Goal: Task Accomplishment & Management: Use online tool/utility

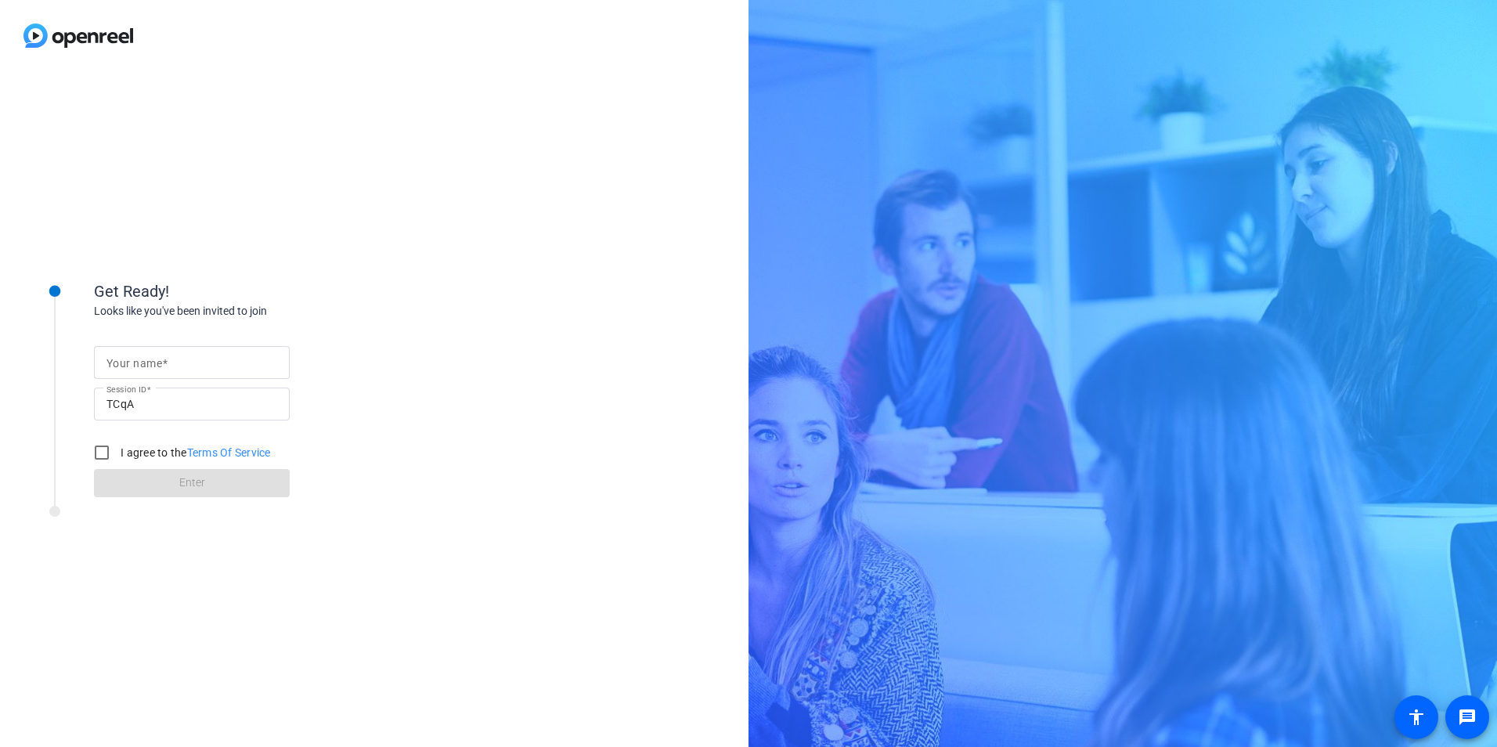
click at [162, 357] on span at bounding box center [164, 363] width 5 height 13
click at [162, 357] on input "Your name" at bounding box center [192, 362] width 171 height 19
type input "[PERSON_NAME]"
click at [96, 453] on input "I agree to the Terms Of Service" at bounding box center [101, 452] width 31 height 31
checkbox input "true"
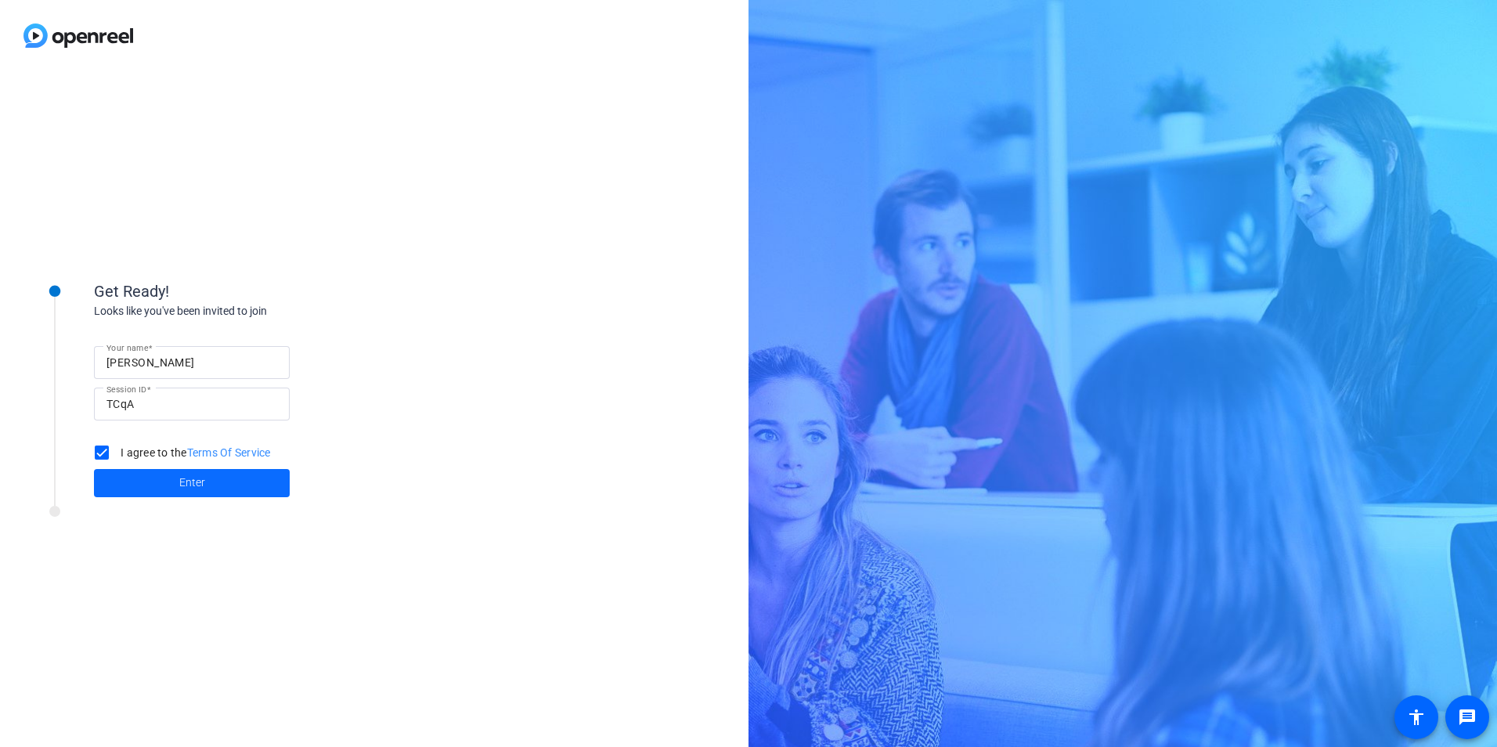
click at [130, 479] on span at bounding box center [192, 483] width 196 height 38
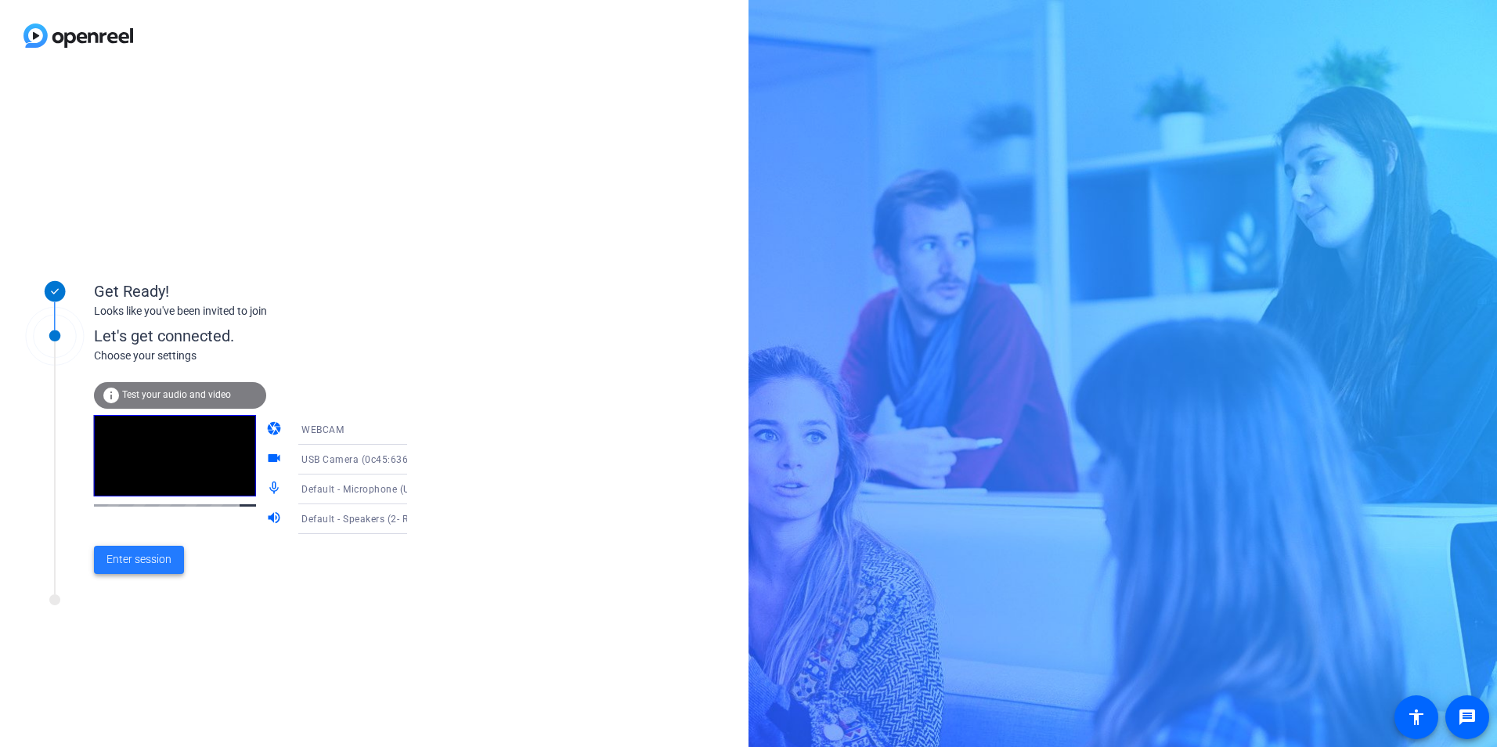
click at [128, 558] on span "Enter session" at bounding box center [139, 559] width 65 height 16
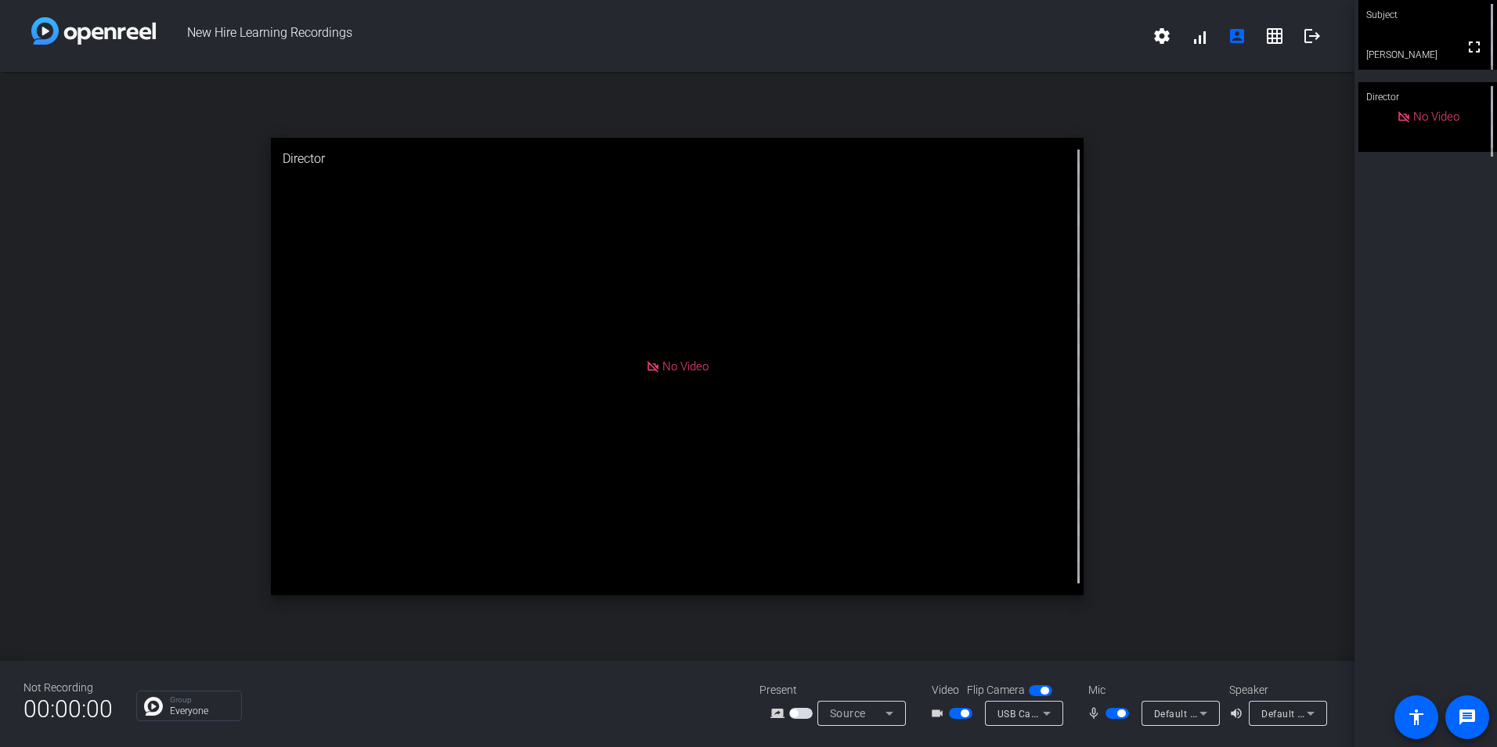
click at [1400, 277] on div "Subject fullscreen [PERSON_NAME] Director No Video" at bounding box center [1426, 373] width 143 height 747
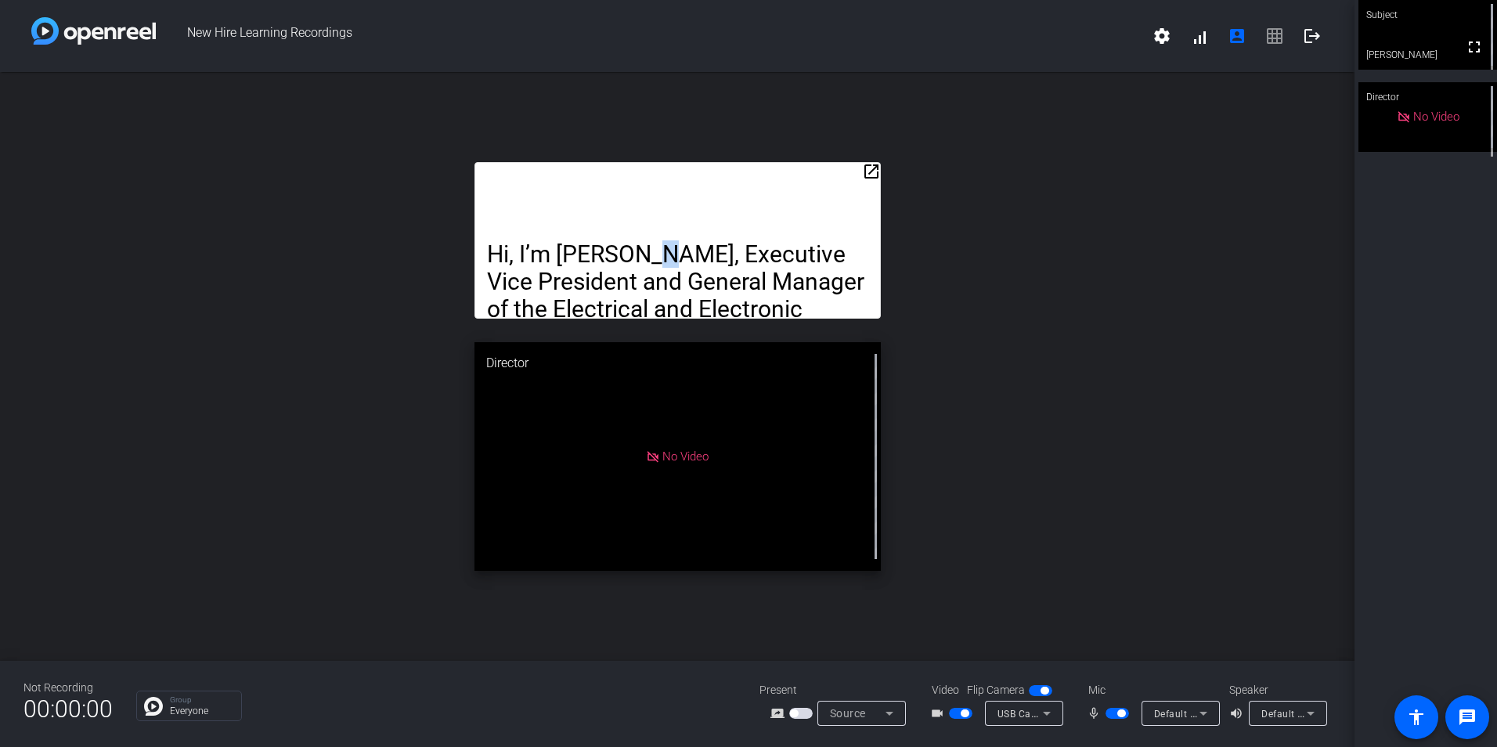
drag, startPoint x: 663, startPoint y: 219, endPoint x: 660, endPoint y: 193, distance: 26.8
click at [660, 193] on div "Hi, I’m [PERSON_NAME], Executive Vice President and General Manager of the Elec…" at bounding box center [678, 240] width 406 height 157
click at [1038, 310] on div "open_in_new Hi, I’m [PERSON_NAME], Executive Vice President and General Manager…" at bounding box center [677, 366] width 1355 height 589
drag, startPoint x: 699, startPoint y: 200, endPoint x: 690, endPoint y: 139, distance: 62.6
click at [690, 139] on div "open_in_new Hi, I’m [PERSON_NAME], Executive Vice President and General Manager…" at bounding box center [677, 366] width 1355 height 589
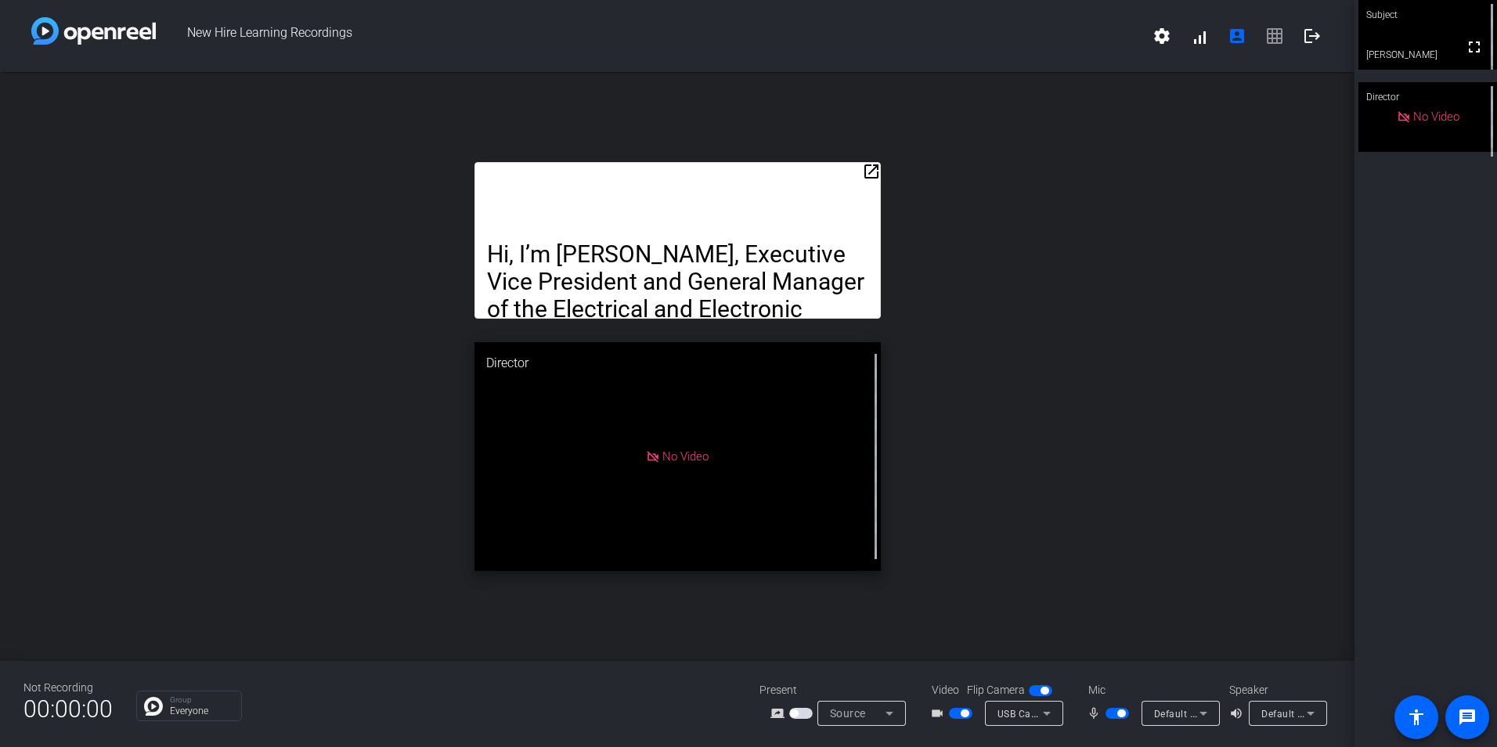
drag, startPoint x: 690, startPoint y: 139, endPoint x: 727, endPoint y: 161, distance: 42.8
click at [727, 161] on div "open_in_new Hi, I’m [PERSON_NAME], Executive Vice President and General Manager…" at bounding box center [677, 366] width 1355 height 589
click at [872, 173] on mat-icon "open_in_new" at bounding box center [871, 171] width 19 height 19
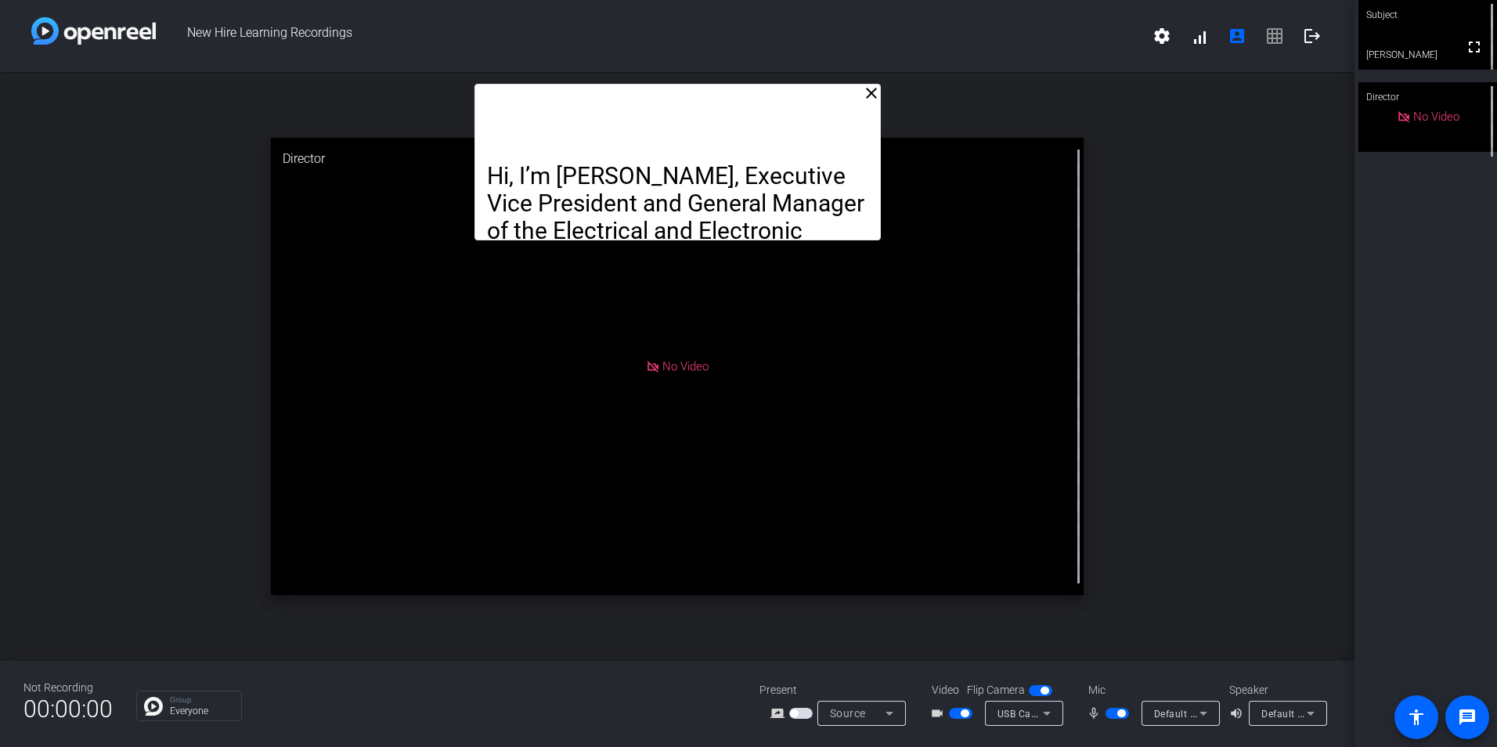
click at [1179, 220] on div "close Hi, I’m [PERSON_NAME], Executive Vice President and General Manager of th…" at bounding box center [677, 366] width 1355 height 589
click at [869, 99] on mat-icon "close" at bounding box center [871, 93] width 19 height 19
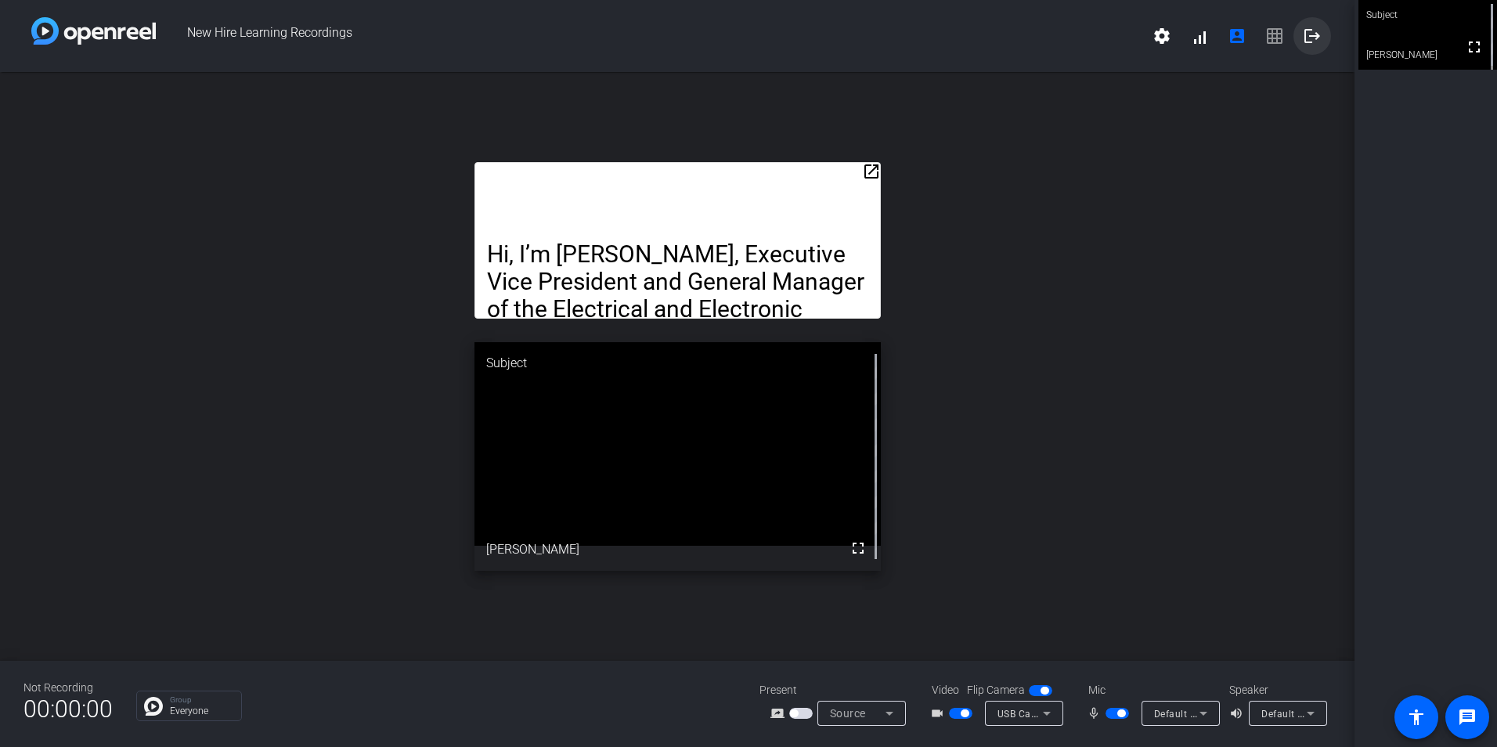
click at [1309, 32] on mat-icon "logout" at bounding box center [1312, 36] width 19 height 19
